Goal: Information Seeking & Learning: Learn about a topic

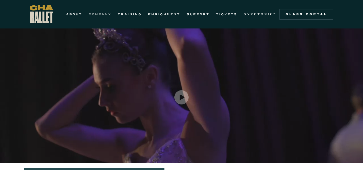
click at [102, 17] on link "COMPANY" at bounding box center [100, 14] width 23 height 6
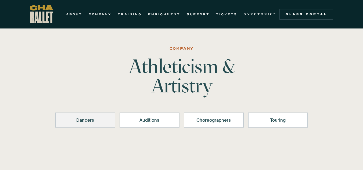
click at [87, 119] on div "Dancers" at bounding box center [85, 120] width 46 height 6
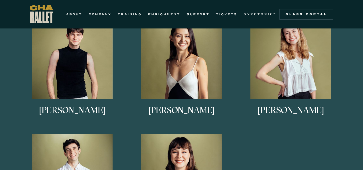
scroll to position [321, 0]
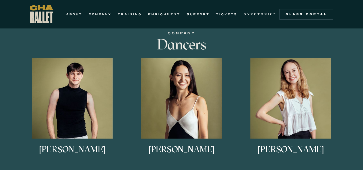
click at [80, 150] on h3 "[PERSON_NAME]" at bounding box center [72, 154] width 66 height 18
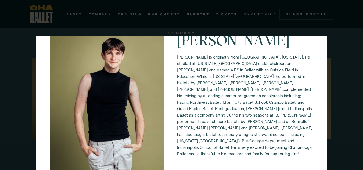
scroll to position [0, 0]
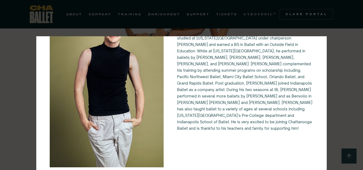
scroll to position [2, 0]
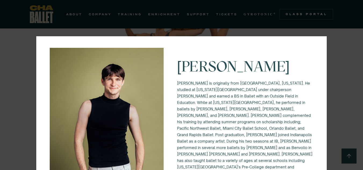
click at [350, 156] on div "Eli Diersing Eli Diersing is originally from Bloomington, Indiana. He studied a…" at bounding box center [181, 85] width 363 height 170
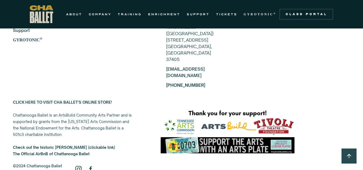
scroll to position [1498, 0]
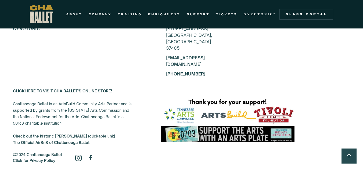
click at [91, 154] on img at bounding box center [91, 158] width 9 height 9
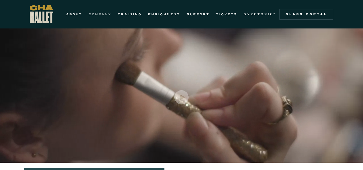
click at [101, 13] on link "COMPANY" at bounding box center [100, 14] width 23 height 6
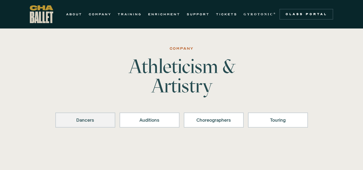
click at [91, 116] on link "Dancers" at bounding box center [85, 120] width 60 height 15
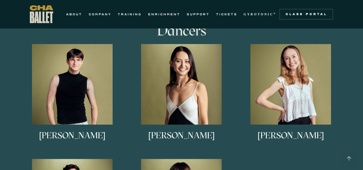
scroll to position [337, 0]
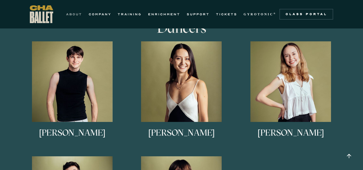
click at [72, 15] on link "ABOUT" at bounding box center [74, 14] width 16 height 6
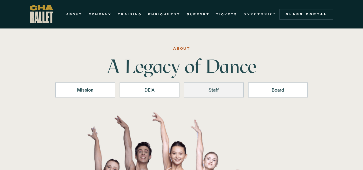
click at [210, 92] on div "Staff" at bounding box center [214, 90] width 46 height 6
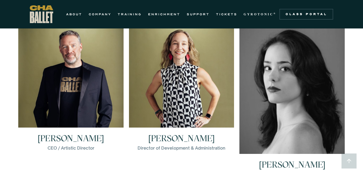
scroll to position [773, 0]
